Goal: Find specific page/section: Find specific page/section

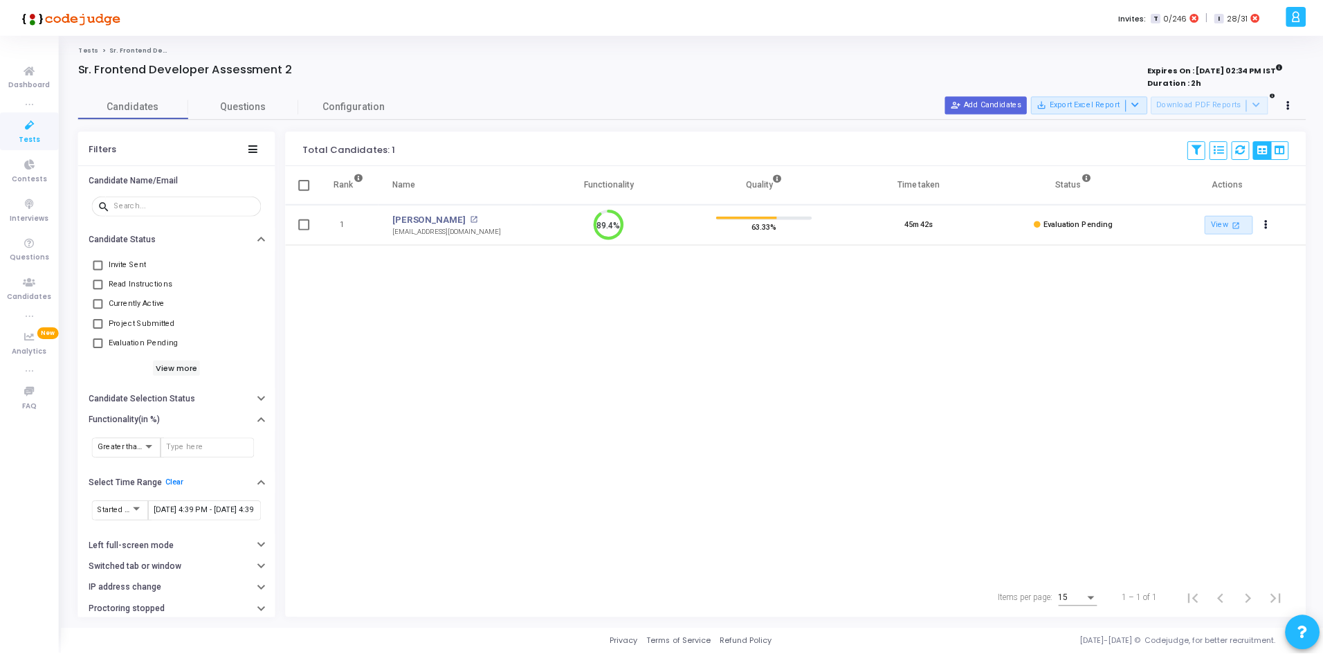
scroll to position [29, 35]
click at [30, 127] on icon at bounding box center [29, 124] width 29 height 17
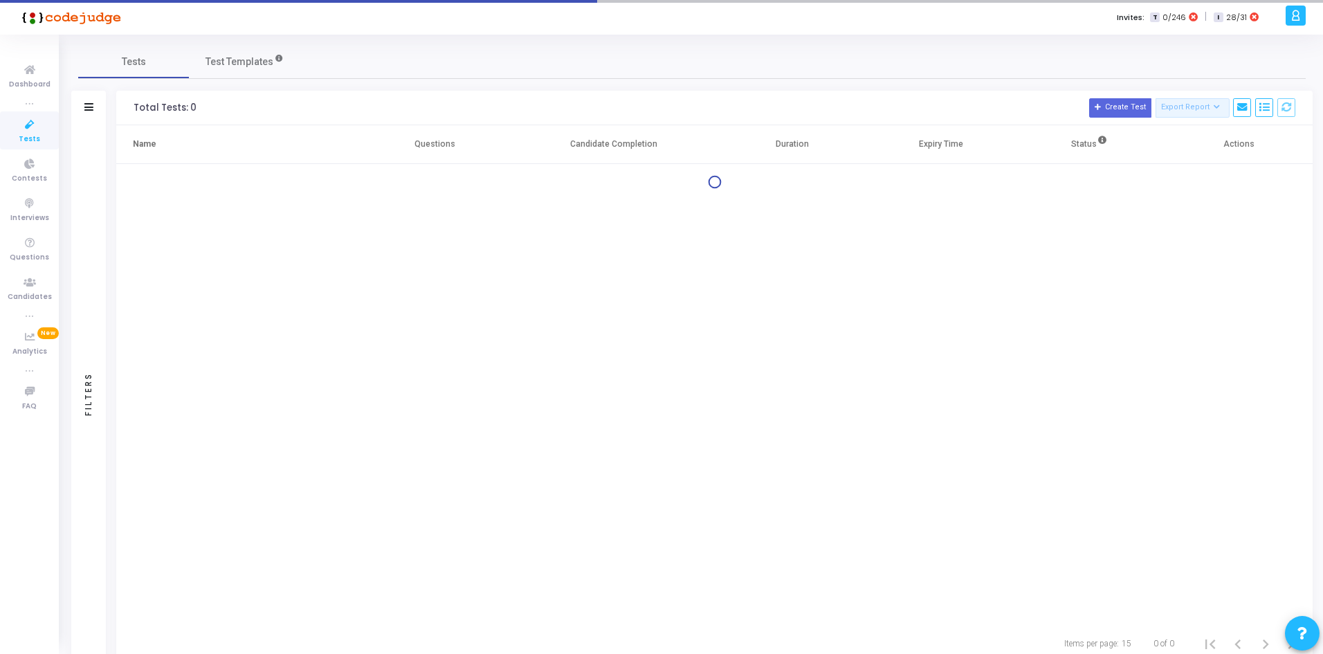
click at [30, 127] on icon at bounding box center [29, 124] width 29 height 17
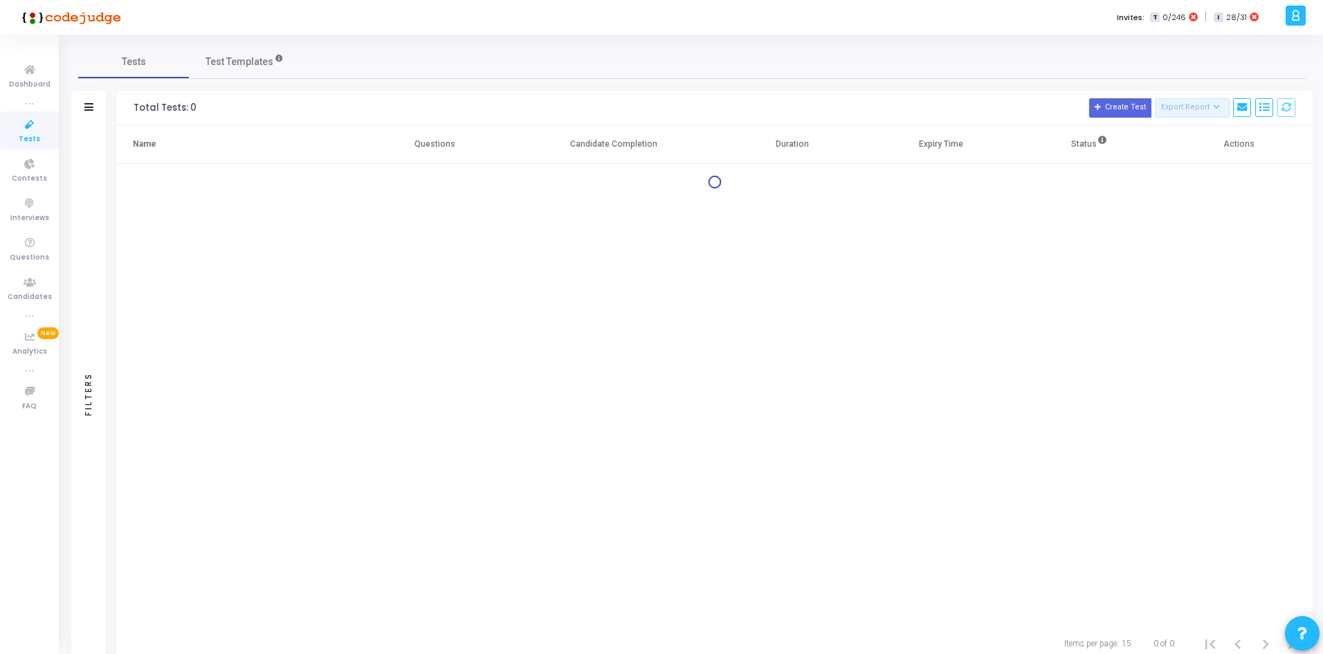
click at [83, 110] on div "Filters" at bounding box center [88, 108] width 35 height 35
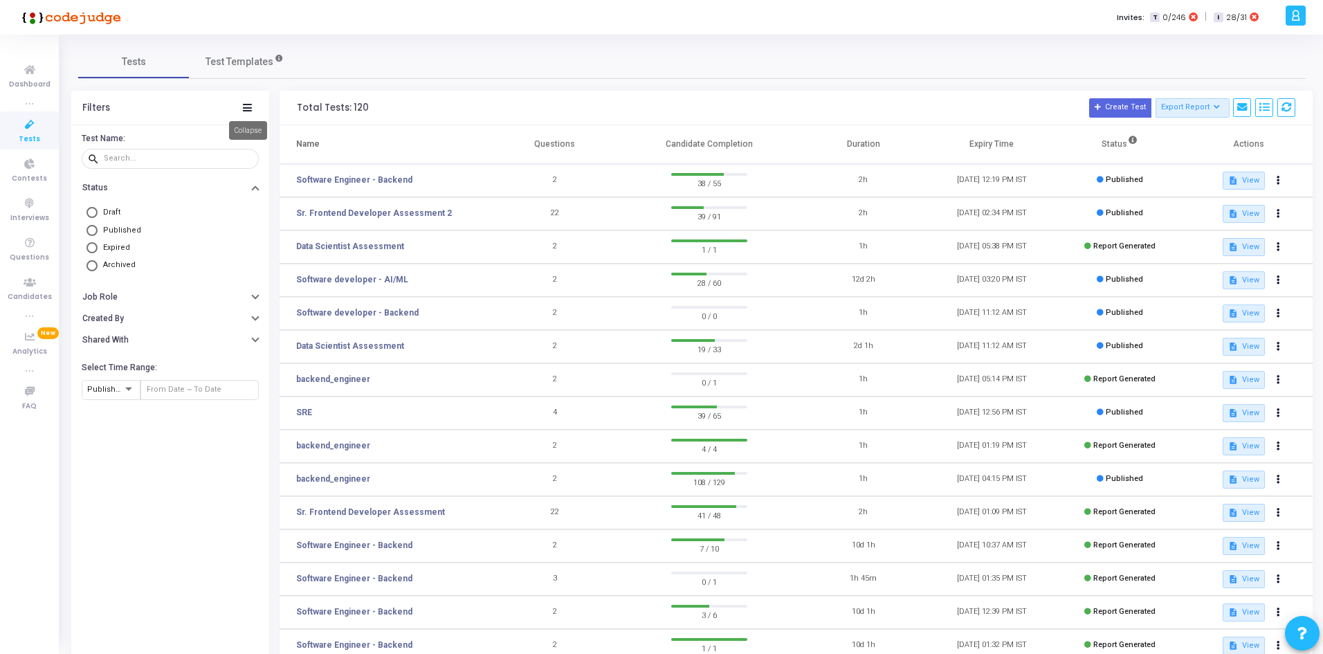
click at [247, 107] on icon at bounding box center [247, 108] width 9 height 8
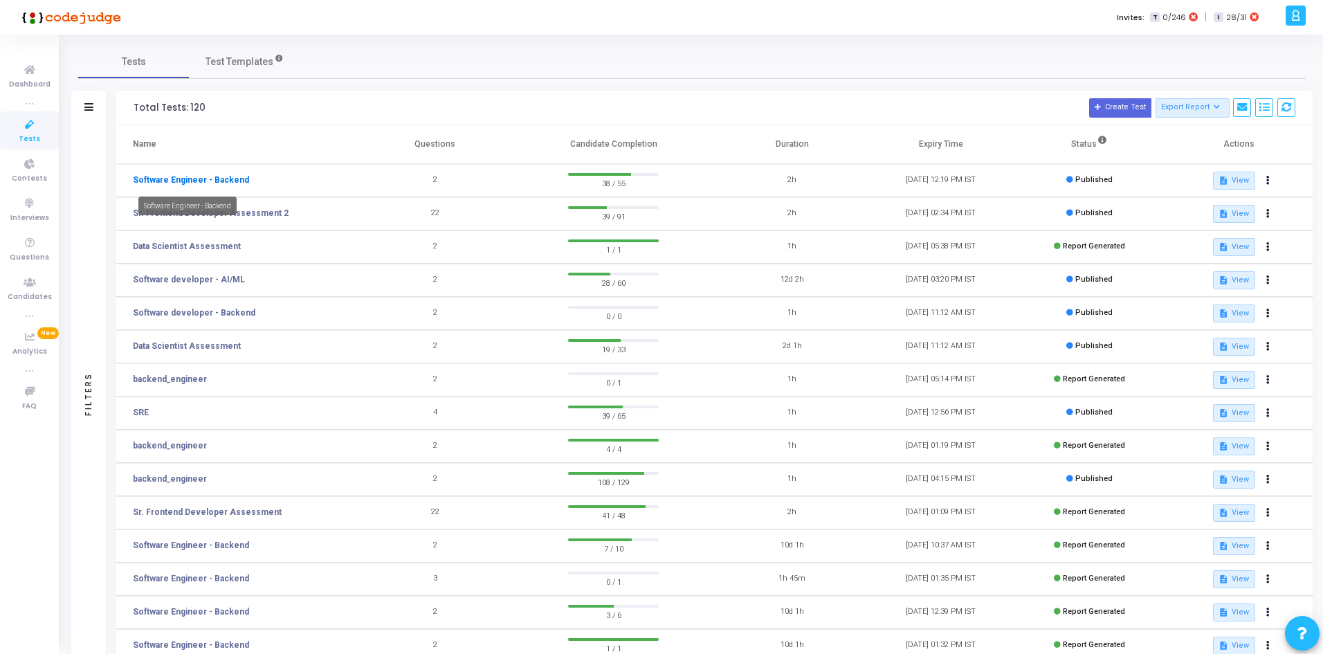
click at [222, 181] on link "Software Engineer - Backend" at bounding box center [191, 180] width 116 height 12
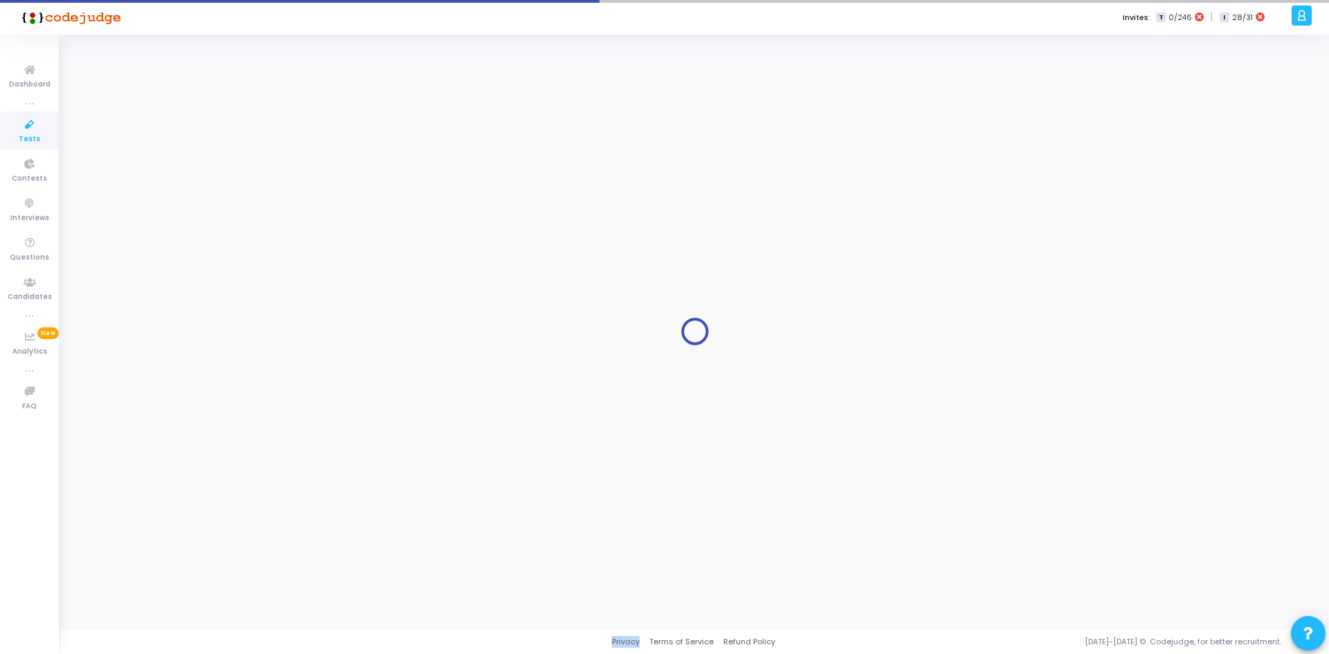
click at [222, 181] on div at bounding box center [695, 332] width 1234 height 574
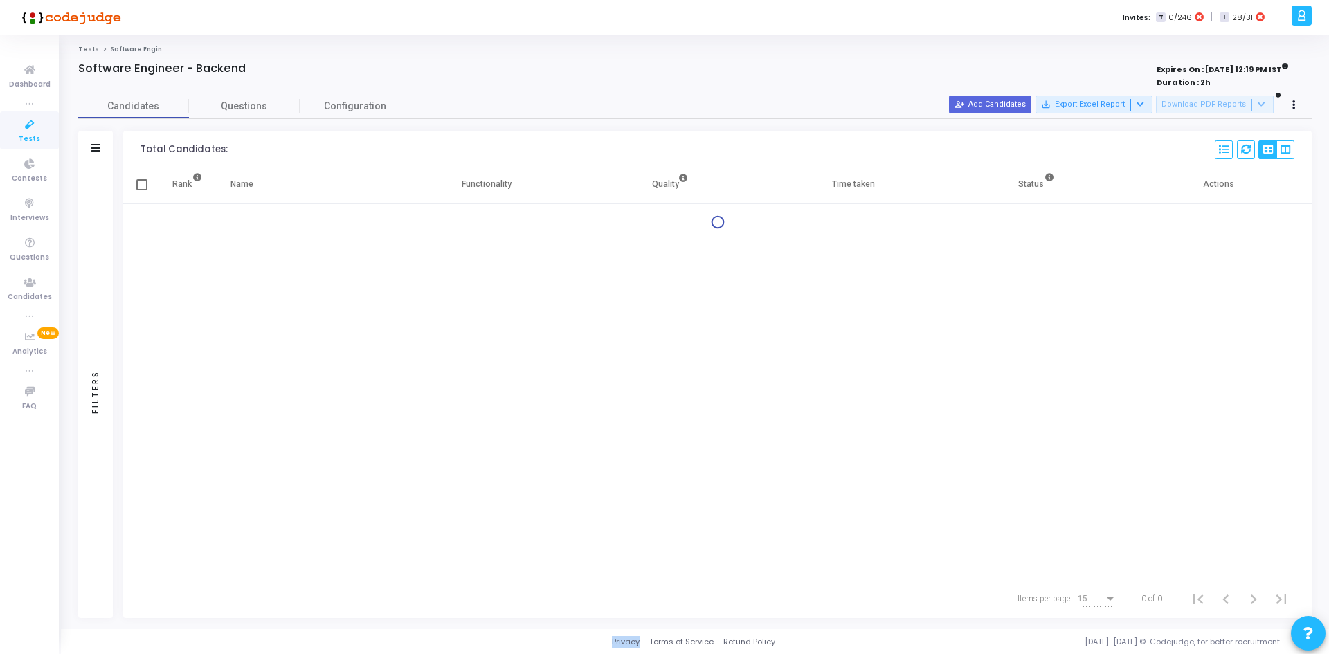
click at [87, 147] on div "Filters" at bounding box center [95, 148] width 35 height 35
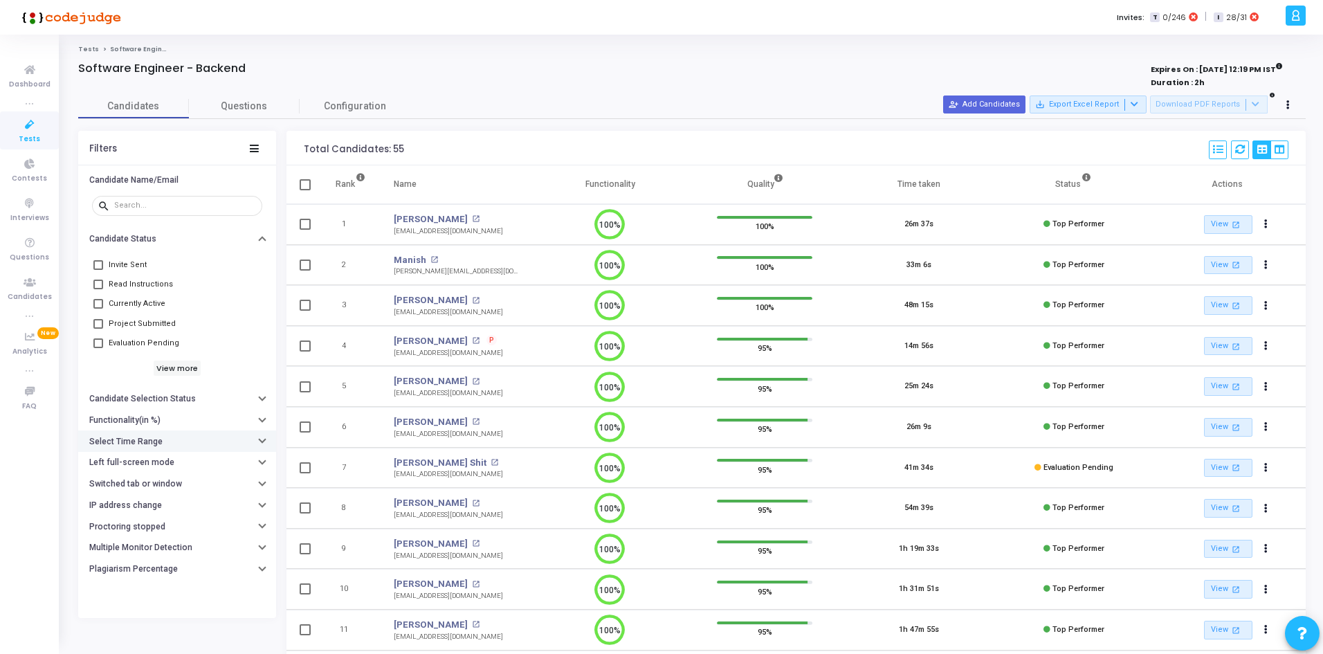
click at [137, 440] on h6 "Select Time Range" at bounding box center [125, 442] width 73 height 10
click at [170, 466] on input "text" at bounding box center [205, 469] width 102 height 8
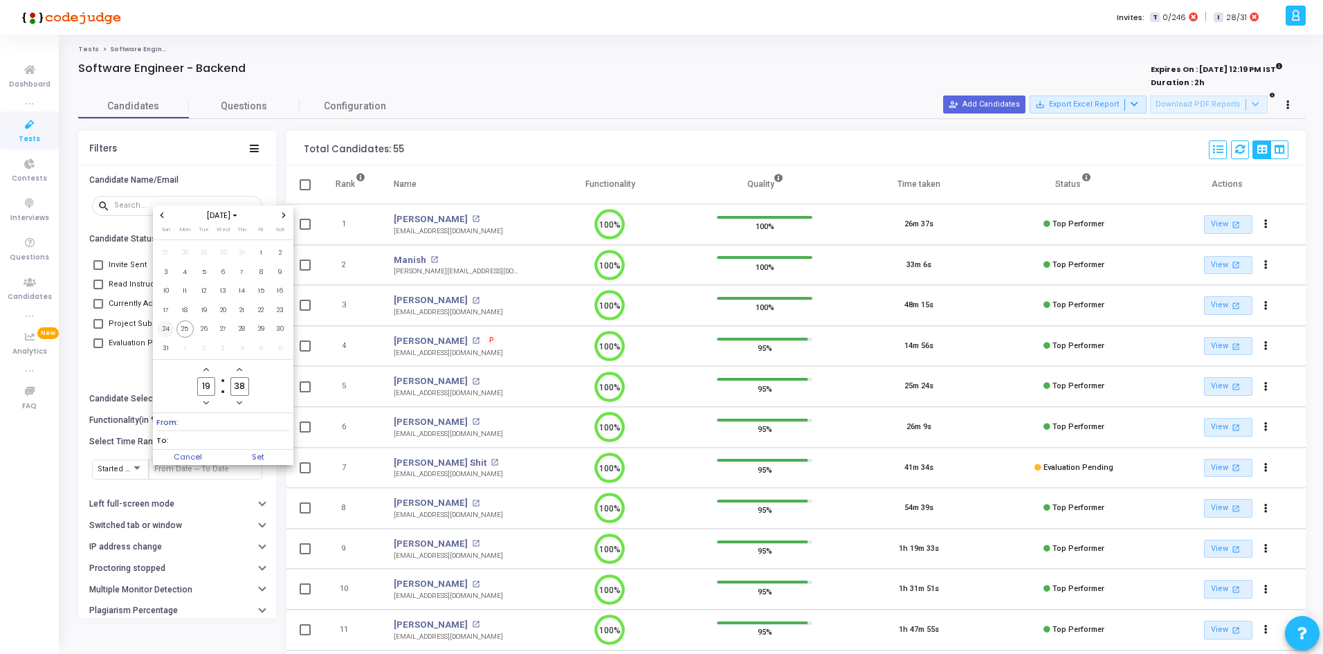
click at [159, 330] on span "24" at bounding box center [165, 328] width 17 height 17
click at [193, 327] on span "25" at bounding box center [185, 328] width 17 height 17
click at [257, 453] on span "Set" at bounding box center [258, 457] width 71 height 15
type input "[DATE] 7:38 PM - [DATE] 7:38 PM"
